Goal: Task Accomplishment & Management: Use online tool/utility

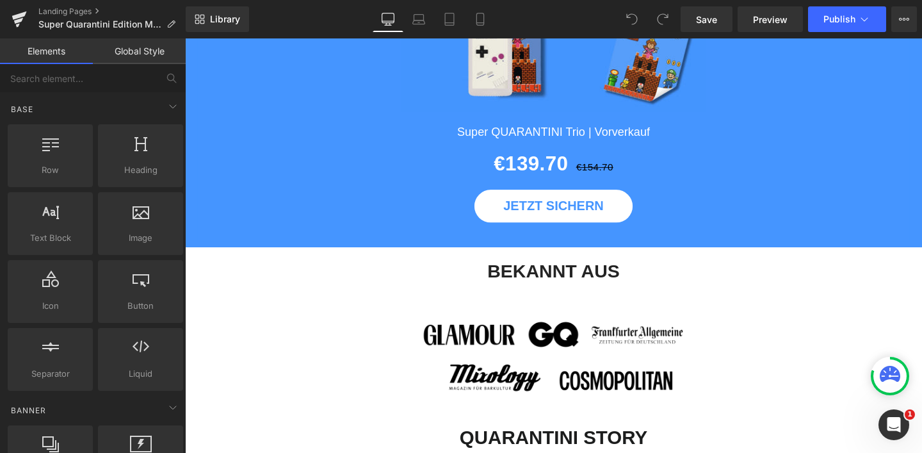
scroll to position [1783, 0]
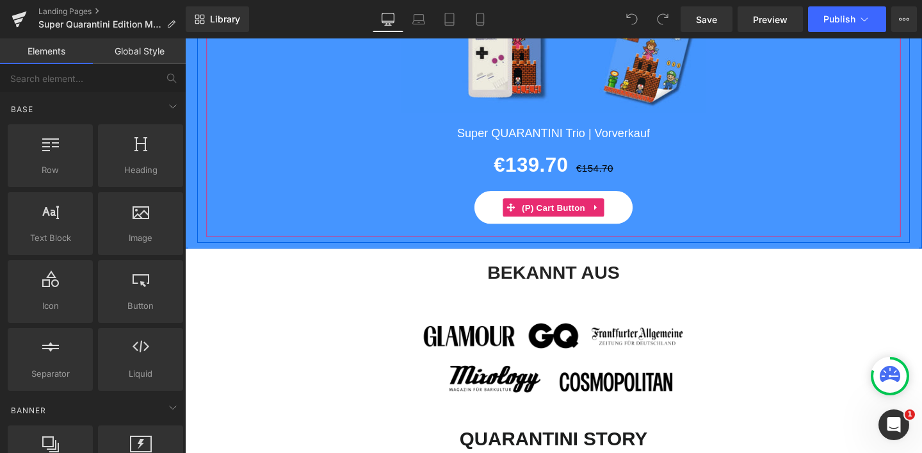
click at [464, 212] on div "JETZT SICHERN" at bounding box center [573, 216] width 730 height 35
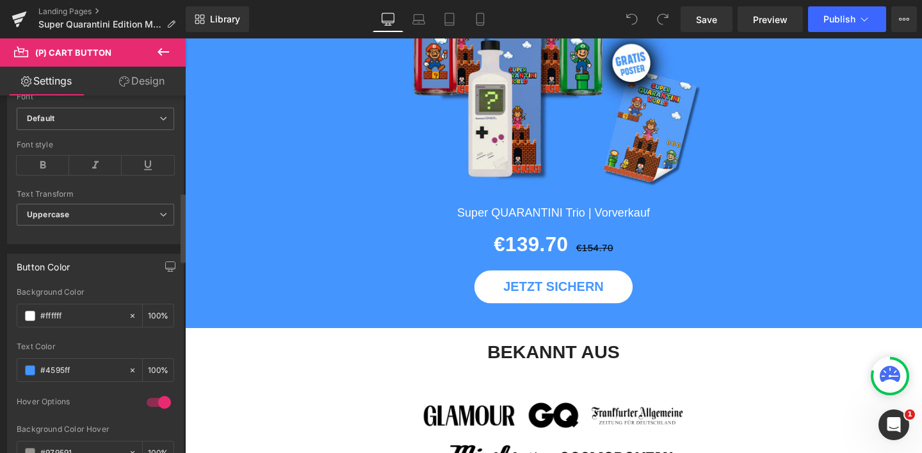
scroll to position [521, 0]
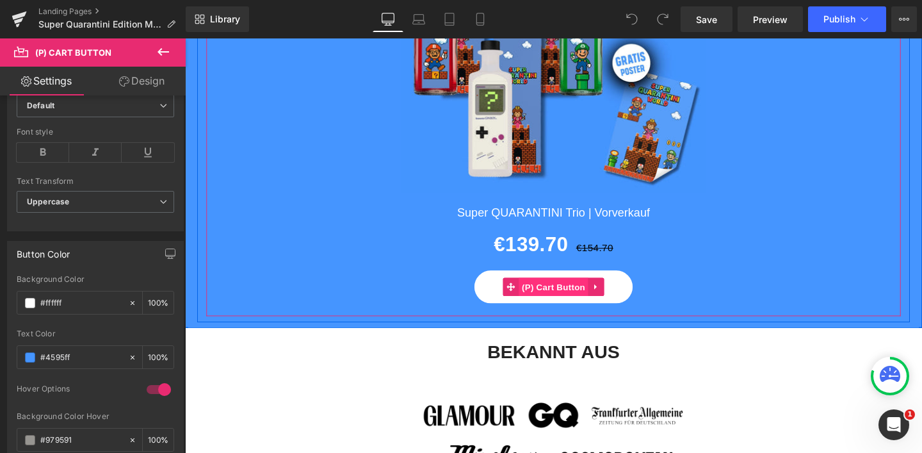
click at [566, 300] on span "(P) Cart Button" at bounding box center [572, 299] width 73 height 19
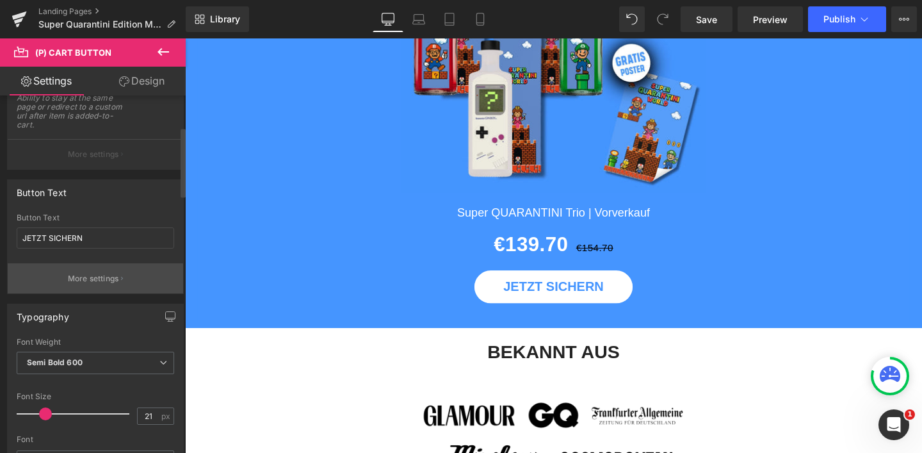
scroll to position [168, 0]
click at [111, 277] on p "More settings" at bounding box center [93, 276] width 51 height 12
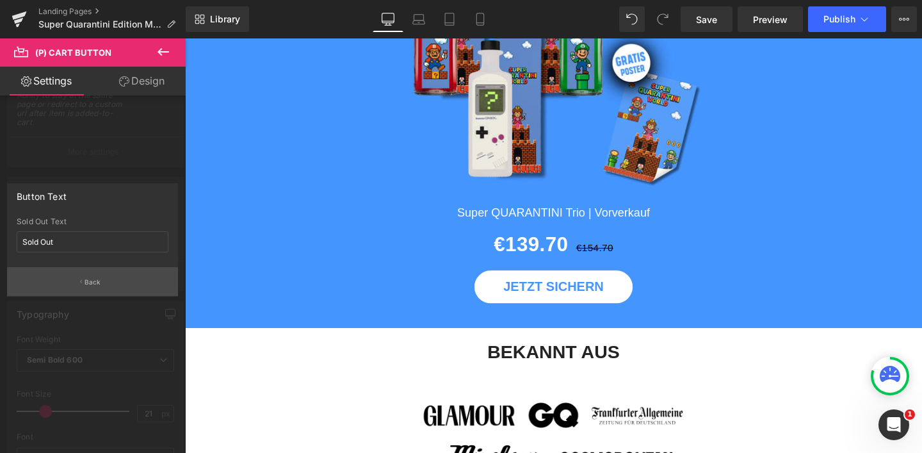
click at [98, 280] on p "Back" at bounding box center [93, 282] width 17 height 10
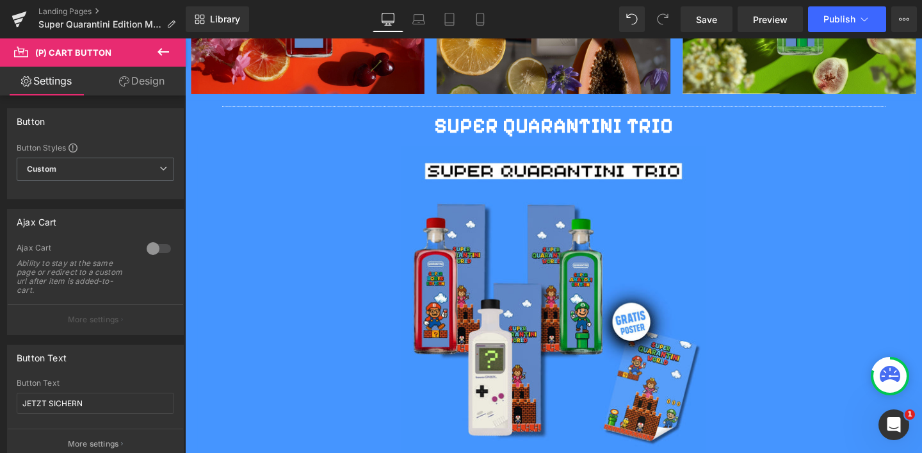
scroll to position [1426, 0]
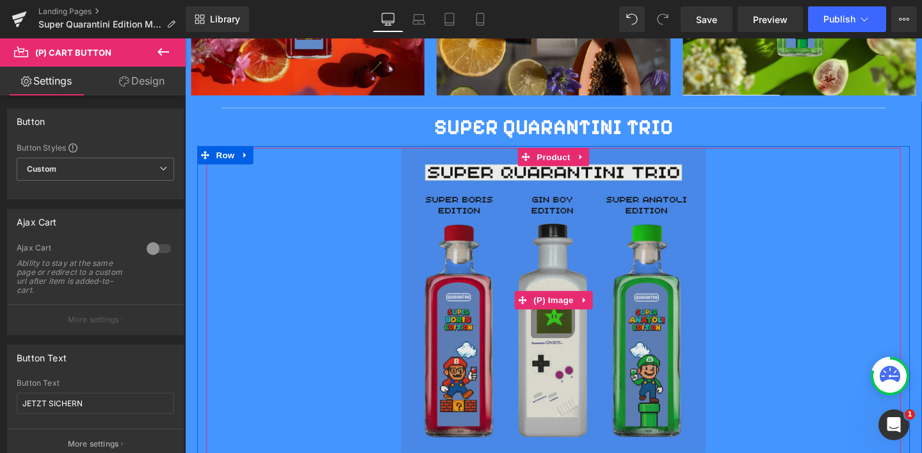
click at [353, 172] on link "Sale Off" at bounding box center [573, 313] width 730 height 320
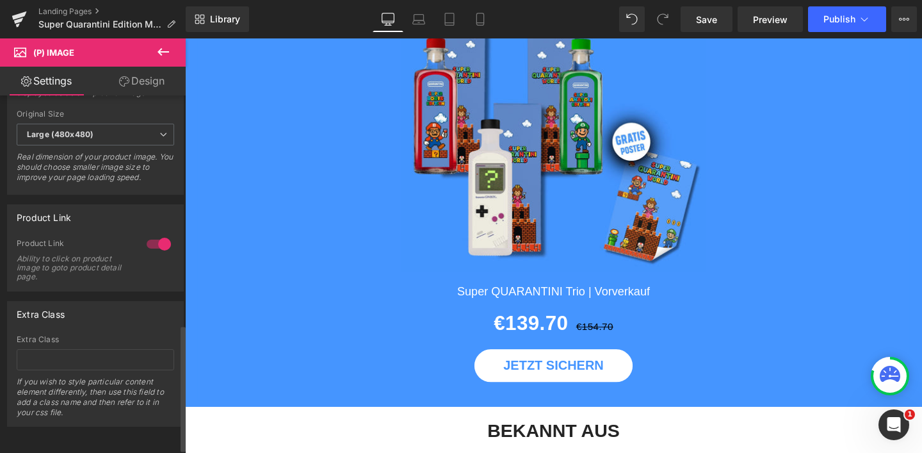
scroll to position [660, 0]
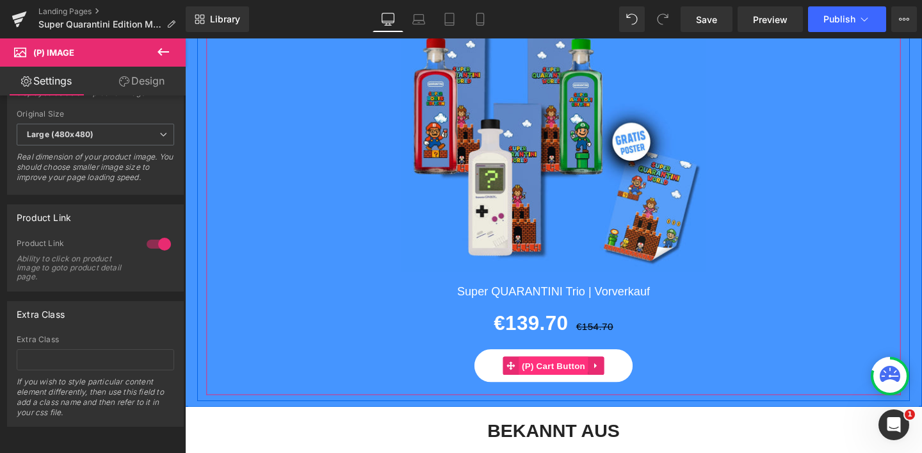
click at [550, 379] on span "(P) Cart Button" at bounding box center [572, 382] width 73 height 19
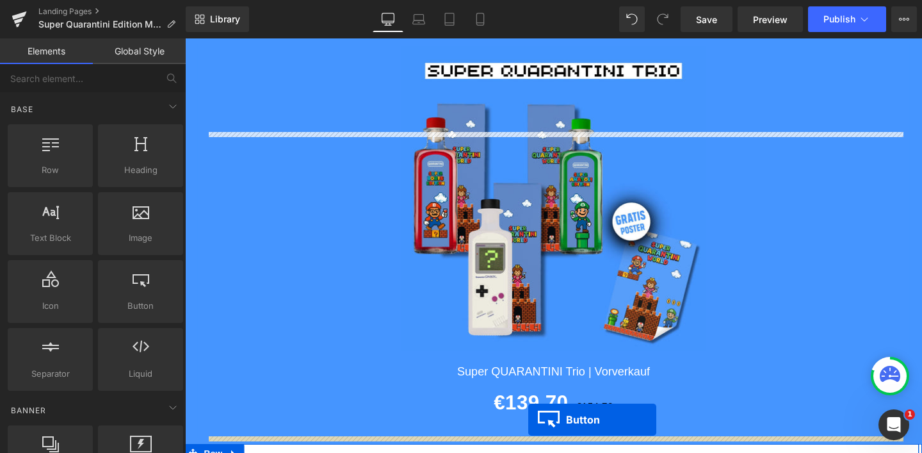
scroll to position [1756, 0]
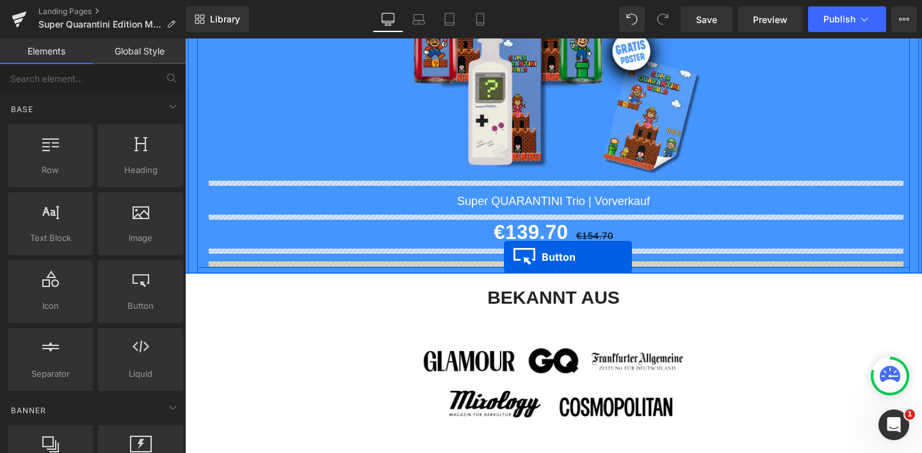
drag, startPoint x: 553, startPoint y: 206, endPoint x: 521, endPoint y: 268, distance: 69.6
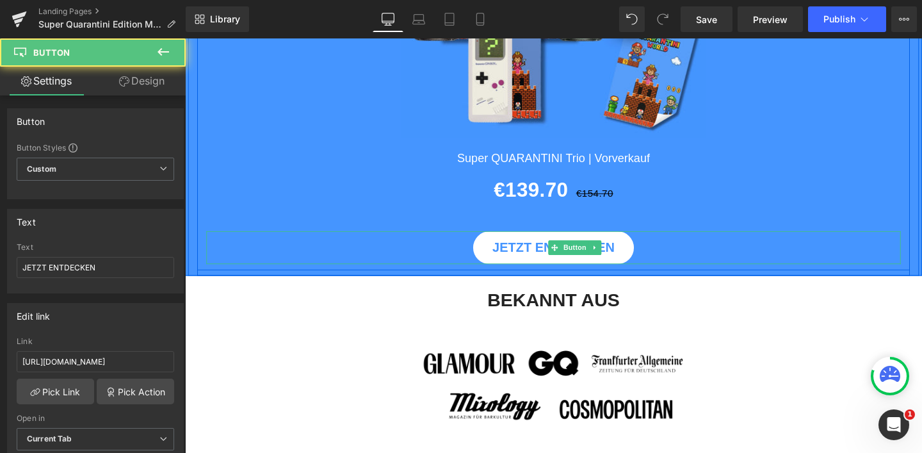
scroll to position [1712, 0]
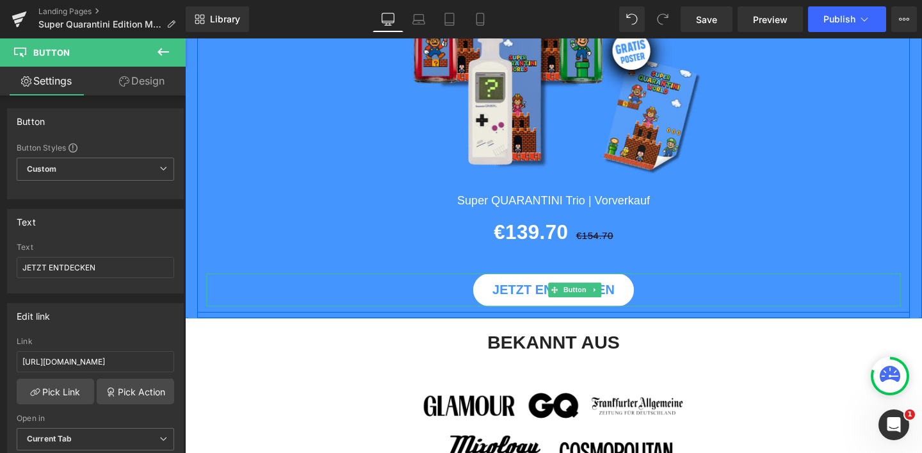
click at [682, 282] on div "Sale Off (P) Image Super QUARANTINI Trio | Vorverkauf (P) Title €139.70 €154.70…" at bounding box center [572, 93] width 749 height 453
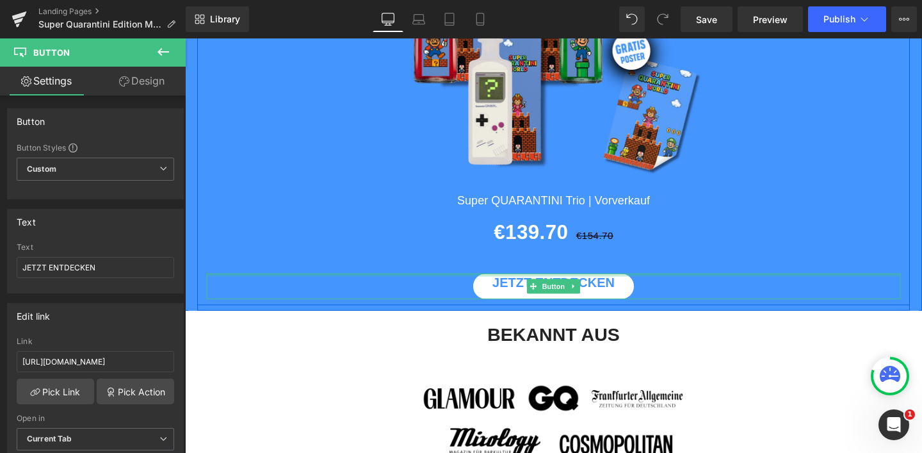
drag, startPoint x: 683, startPoint y: 288, endPoint x: 689, endPoint y: 282, distance: 7.2
click at [689, 282] on div "Sale Off (P) Image Super QUARANTINI Trio | Vorverkauf (P) Title €139.70 €154.70…" at bounding box center [572, 89] width 749 height 445
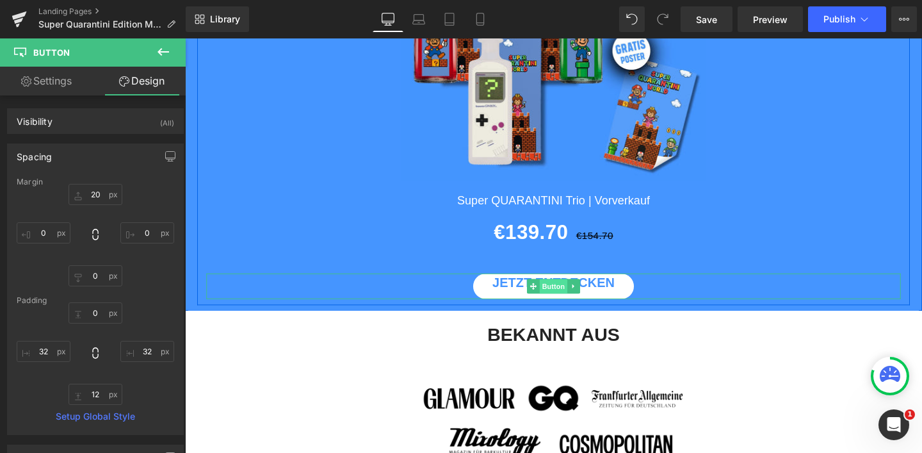
click at [573, 300] on span "Button" at bounding box center [572, 298] width 29 height 15
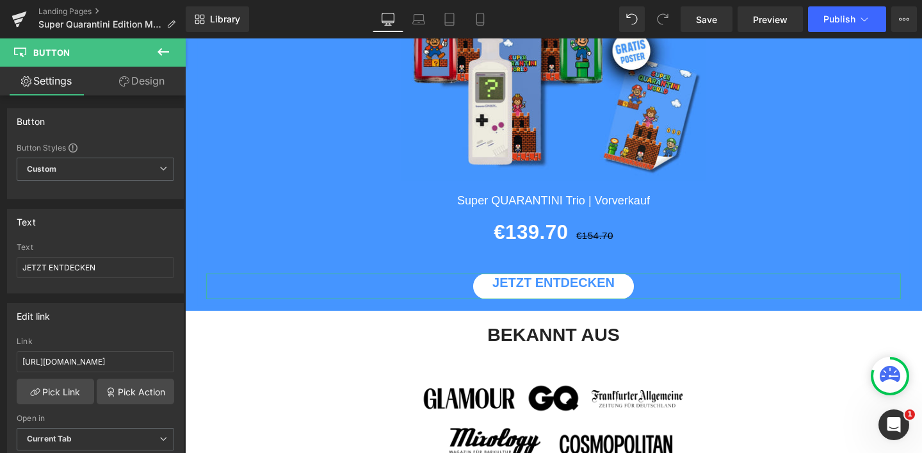
click at [158, 69] on link "Design" at bounding box center [141, 81] width 93 height 29
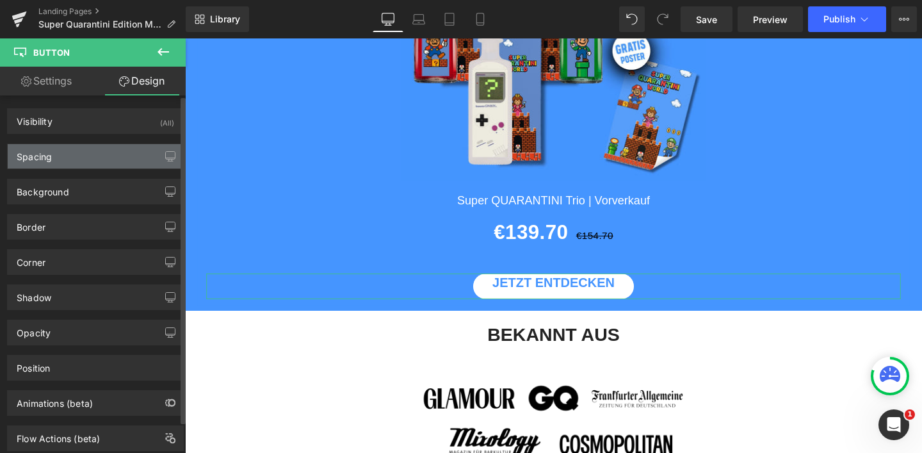
click at [115, 157] on div "Spacing" at bounding box center [96, 156] width 176 height 24
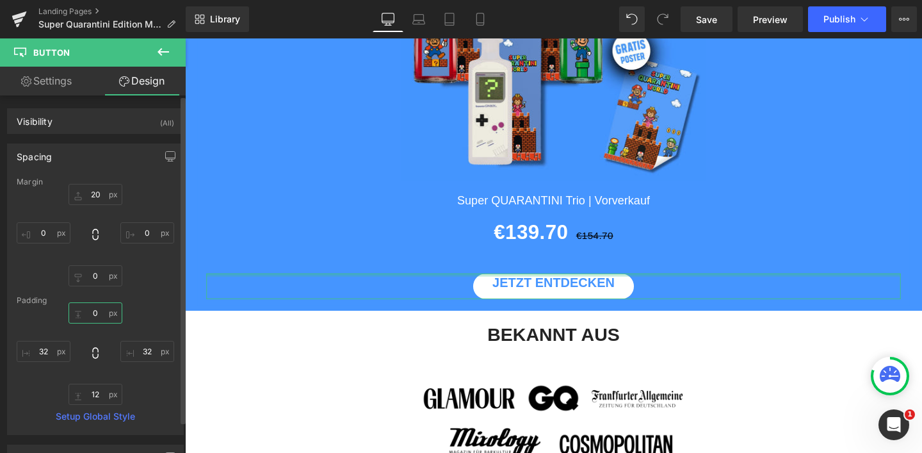
click at [93, 316] on input "0" at bounding box center [96, 312] width 54 height 21
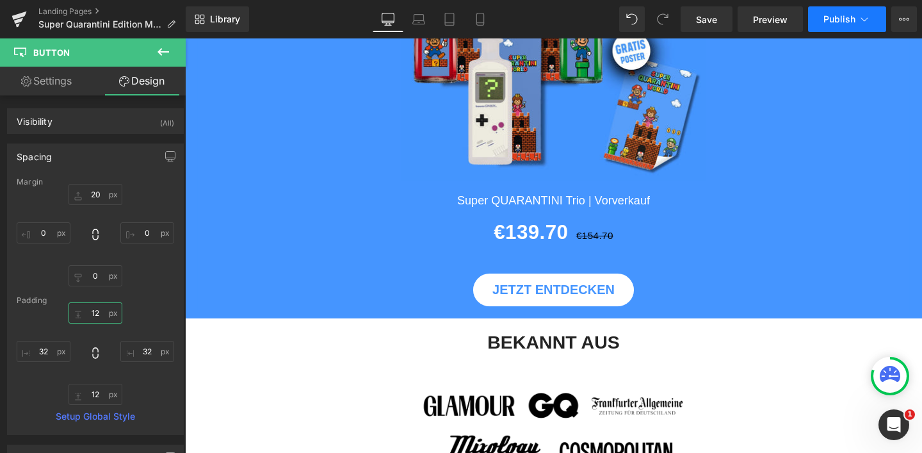
type input "12"
click at [851, 21] on span "Publish" at bounding box center [840, 19] width 32 height 10
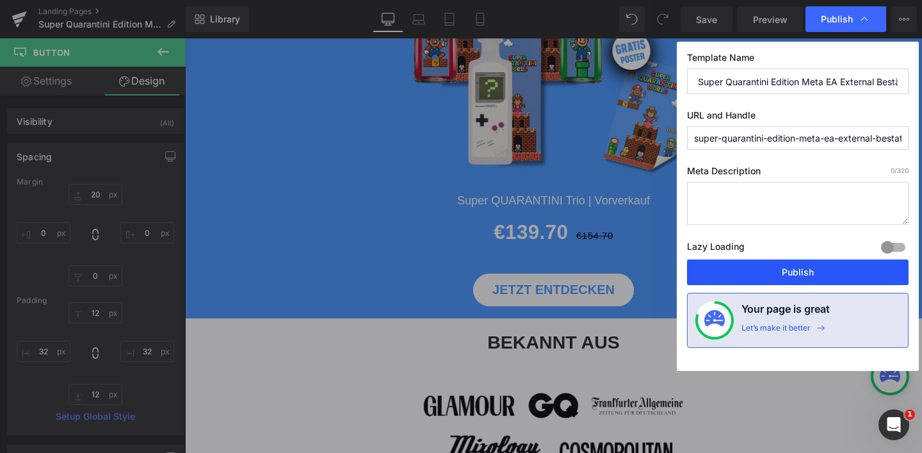
click at [805, 268] on button "Publish" at bounding box center [798, 272] width 222 height 26
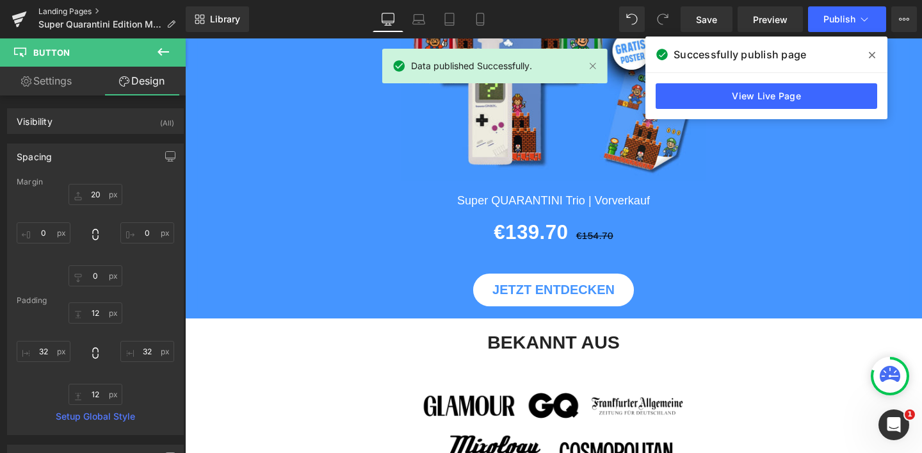
click at [88, 9] on link "Landing Pages" at bounding box center [111, 11] width 147 height 10
